Goal: Check status: Check status

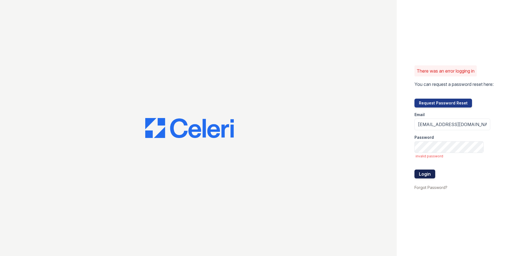
click at [427, 173] on button "Login" at bounding box center [425, 173] width 21 height 9
click at [377, 158] on div "There was an error logging in You can request a password reset here: Request Pa…" at bounding box center [264, 128] width 529 height 256
click at [347, 148] on div "There was an error logging in You can request a password reset here: Request Pa…" at bounding box center [264, 128] width 529 height 256
click at [421, 175] on button "Login" at bounding box center [425, 173] width 21 height 9
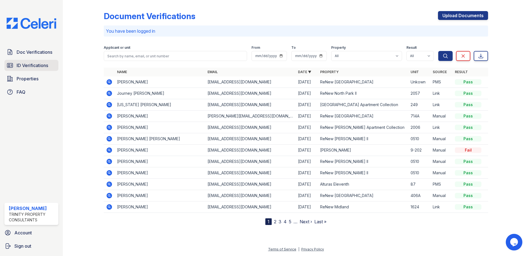
click at [35, 66] on span "ID Verifications" at bounding box center [33, 65] width 32 height 7
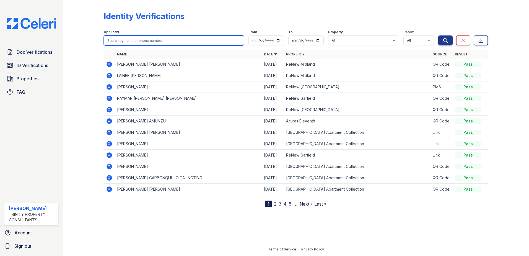
click at [143, 38] on input "search" at bounding box center [174, 40] width 140 height 10
type input "[PERSON_NAME]"
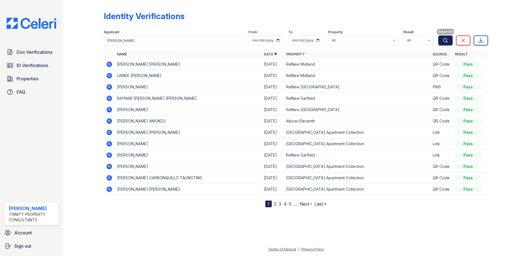
click at [445, 41] on icon "submit" at bounding box center [446, 41] width 6 height 6
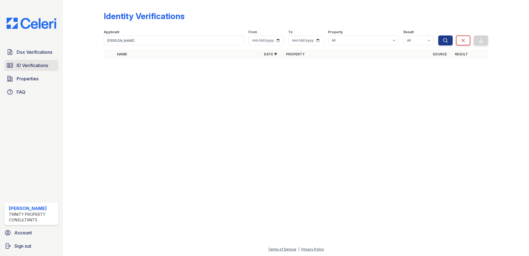
click at [33, 68] on span "ID Verifications" at bounding box center [33, 65] width 32 height 7
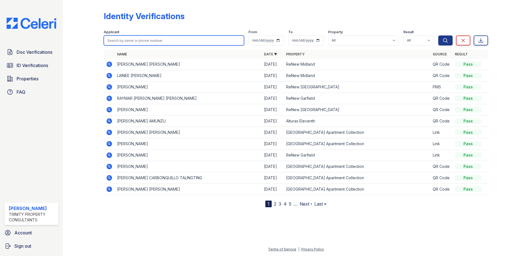
click at [124, 41] on input "search" at bounding box center [174, 40] width 140 height 10
type input "[PERSON_NAME]"
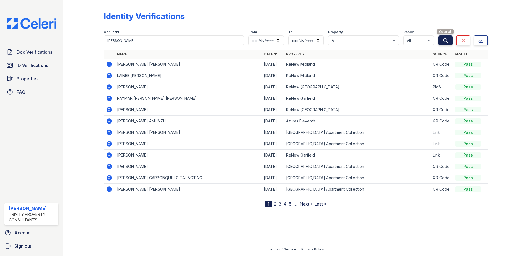
click at [448, 43] on button "Search" at bounding box center [446, 40] width 14 height 10
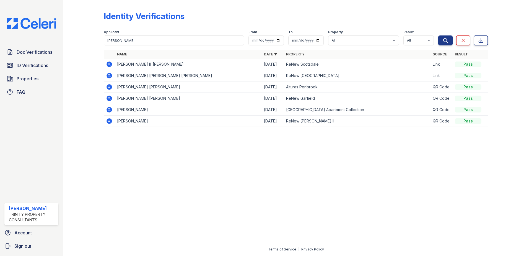
click at [110, 64] on icon at bounding box center [108, 63] width 1 height 1
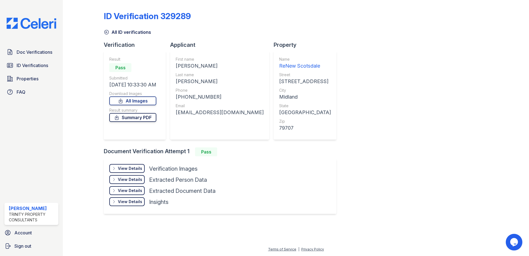
click at [134, 118] on link "Summary PDF" at bounding box center [132, 117] width 47 height 9
